Goal: Information Seeking & Learning: Learn about a topic

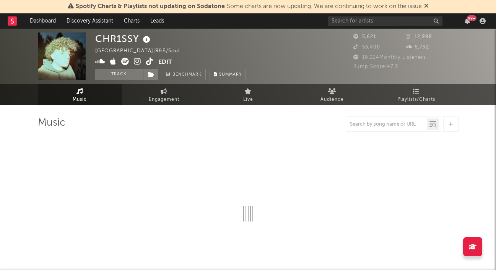
click at [468, 18] on div "99 +" at bounding box center [472, 18] width 10 height 6
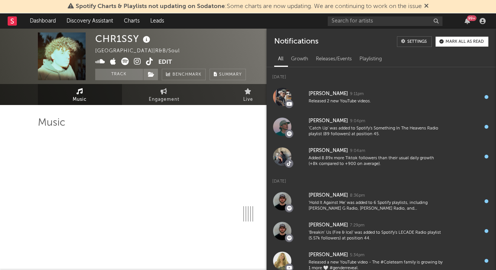
click at [468, 18] on div "99 +" at bounding box center [472, 18] width 10 height 6
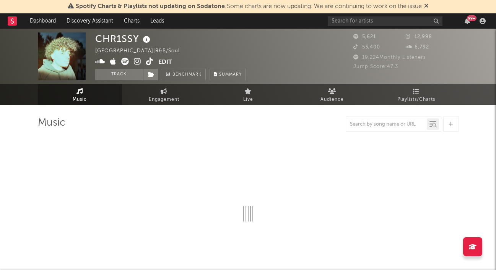
click at [427, 5] on icon at bounding box center [426, 6] width 5 height 6
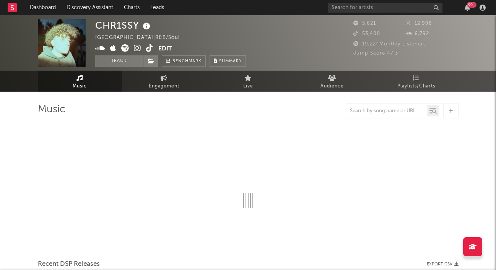
click at [10, 6] on rect at bounding box center [12, 7] width 9 height 9
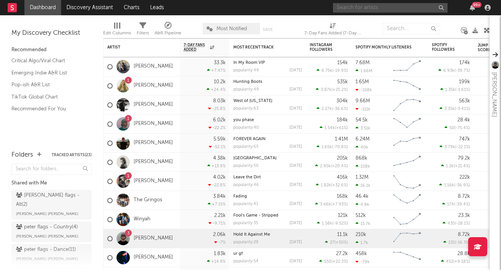
click at [379, 5] on input "text" at bounding box center [390, 8] width 115 height 10
click at [468, 9] on div "99 +" at bounding box center [472, 8] width 11 height 6
click at [472, 7] on icon "button" at bounding box center [472, 8] width 5 height 6
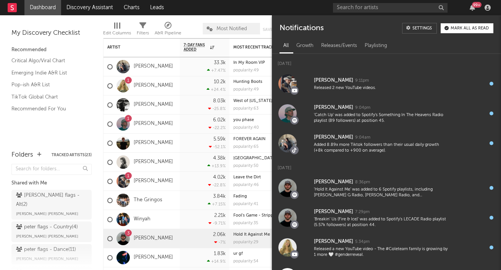
click at [465, 31] on div "Mark all as read" at bounding box center [470, 28] width 38 height 4
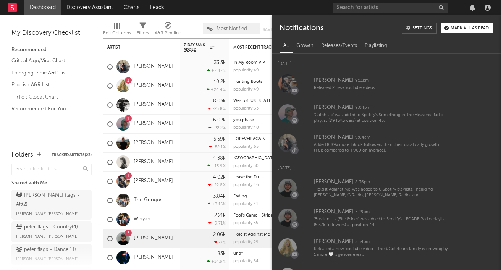
click at [471, 5] on icon "button" at bounding box center [472, 8] width 5 height 6
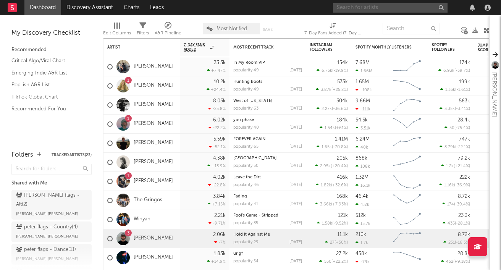
click at [389, 3] on input "text" at bounding box center [390, 8] width 115 height 10
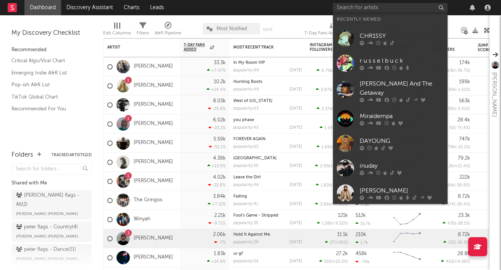
click at [402, 59] on div "r u s s e l b u c k" at bounding box center [402, 60] width 84 height 9
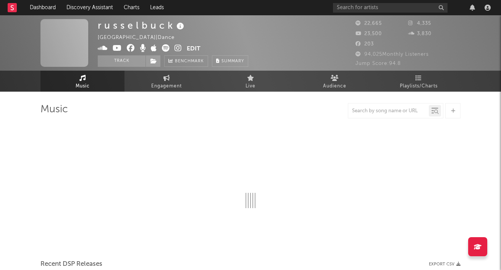
select select "6m"
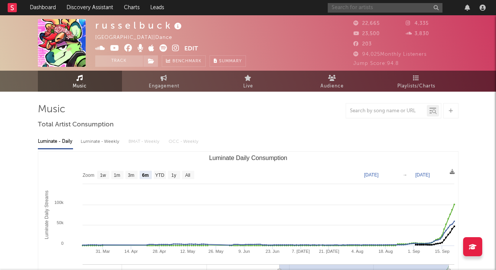
click at [354, 8] on input "text" at bounding box center [385, 8] width 115 height 10
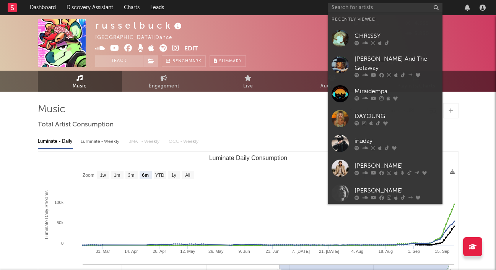
click at [388, 121] on div at bounding box center [396, 123] width 84 height 5
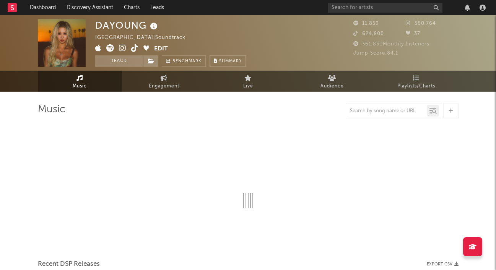
select select "6m"
